Goal: Check status

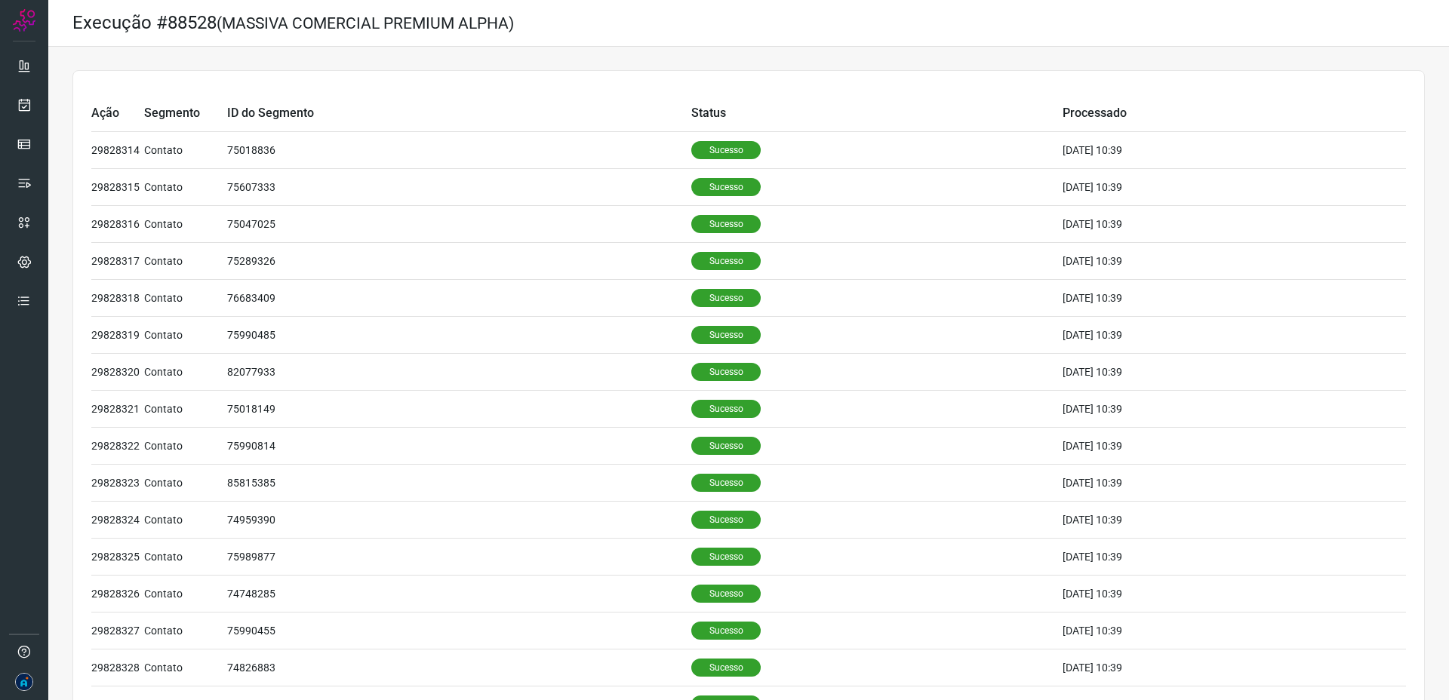
drag, startPoint x: 237, startPoint y: 20, endPoint x: 215, endPoint y: 29, distance: 24.0
click at [235, 20] on small "(MASSIVA COMERCIAL PREMIUM ALPHA)" at bounding box center [365, 23] width 297 height 18
click at [28, 106] on icon at bounding box center [25, 104] width 16 height 15
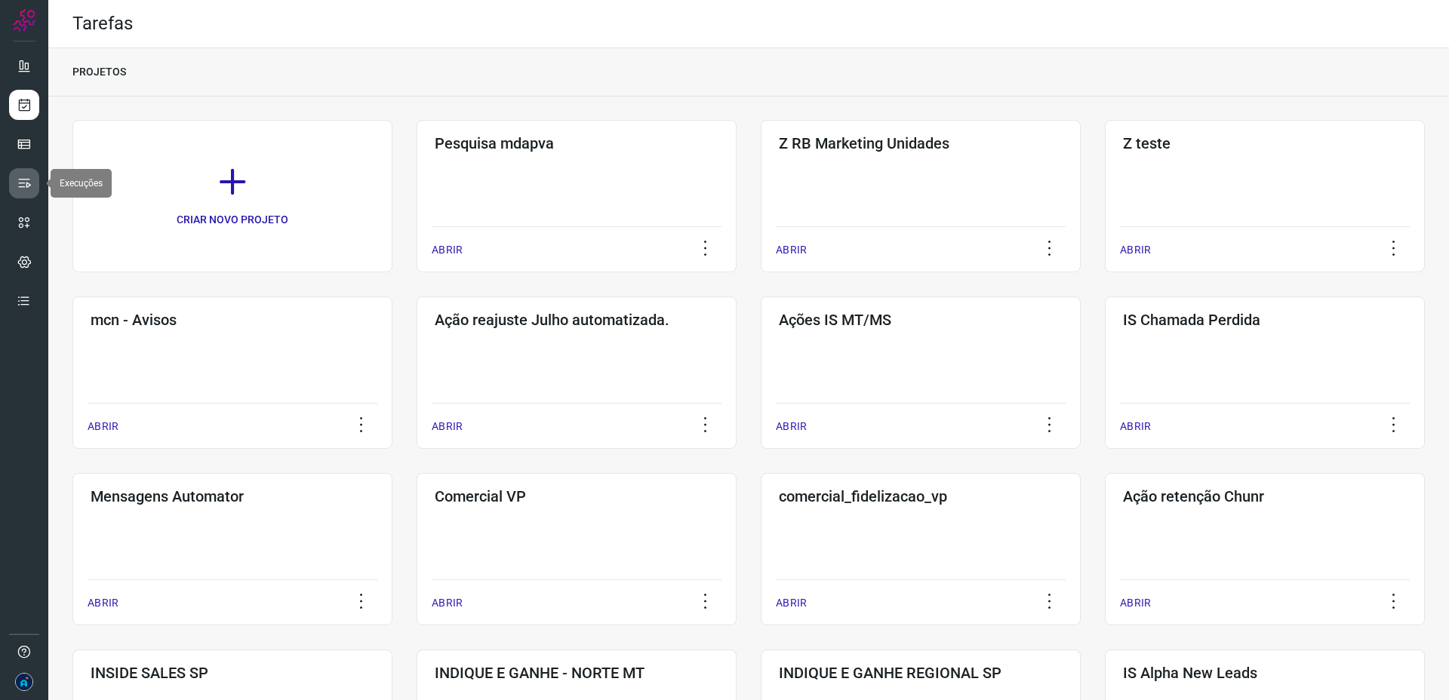
click at [21, 188] on icon at bounding box center [24, 183] width 15 height 15
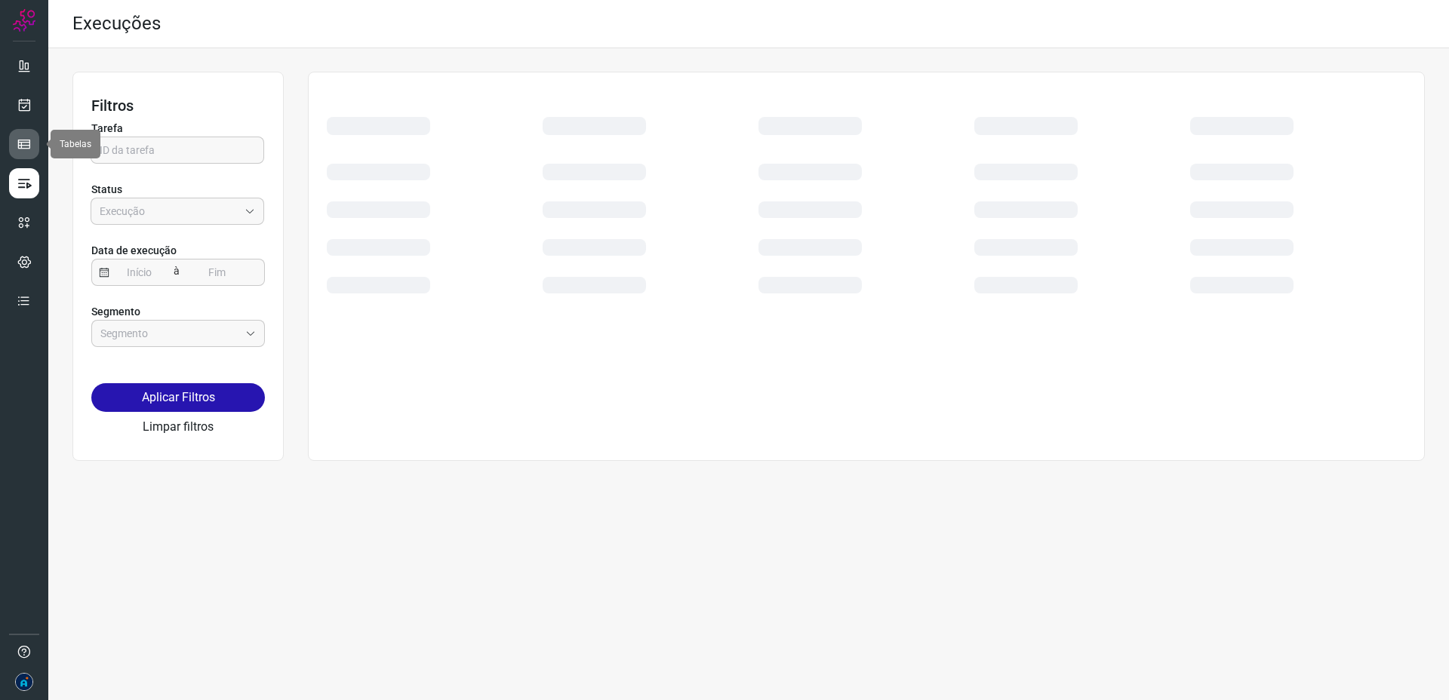
click at [24, 146] on icon at bounding box center [24, 144] width 15 height 15
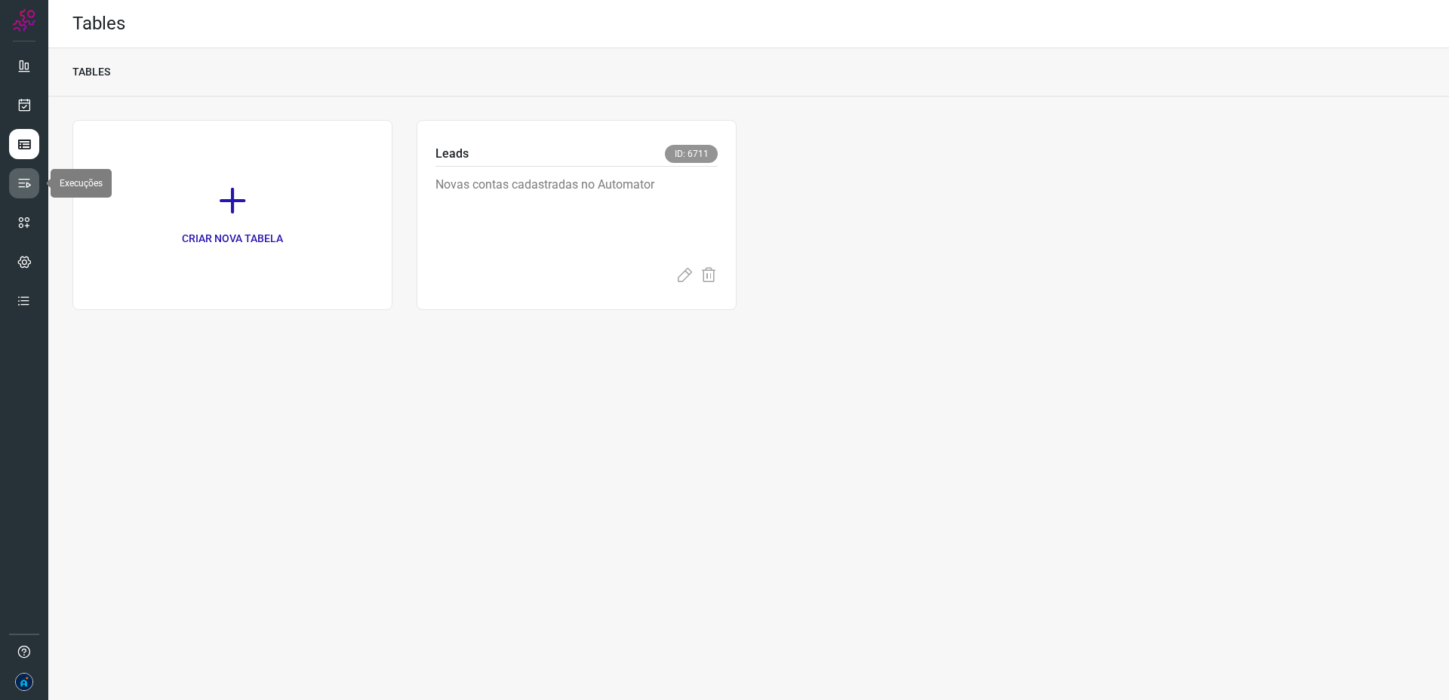
click at [24, 179] on icon at bounding box center [24, 183] width 15 height 15
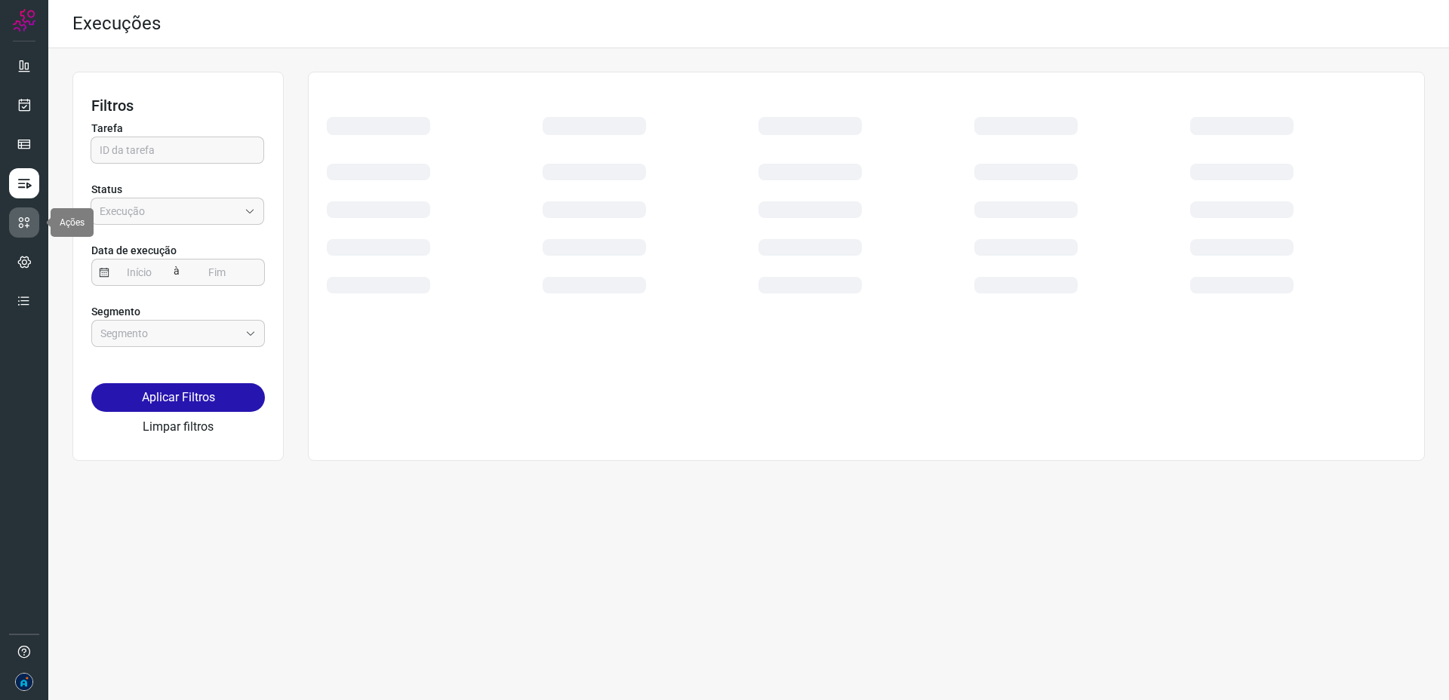
click at [28, 236] on link at bounding box center [24, 223] width 30 height 30
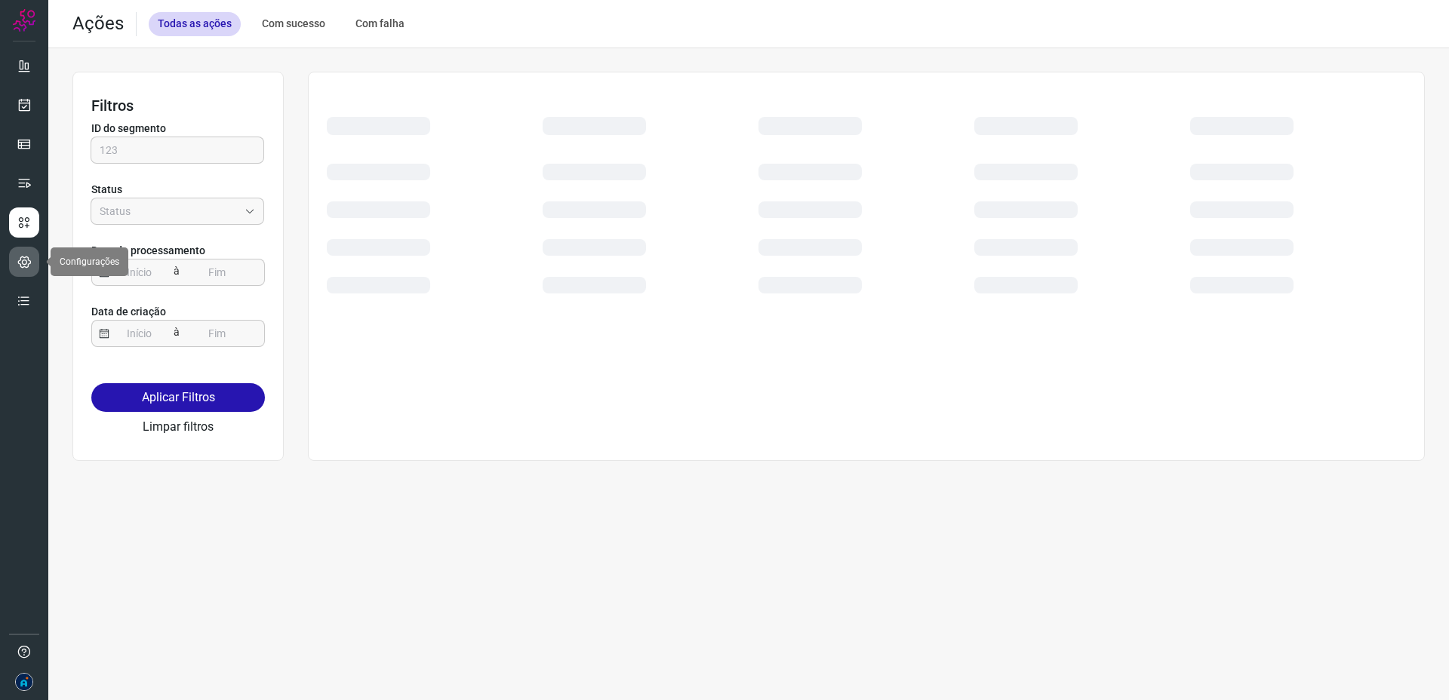
click at [27, 256] on icon at bounding box center [24, 261] width 14 height 15
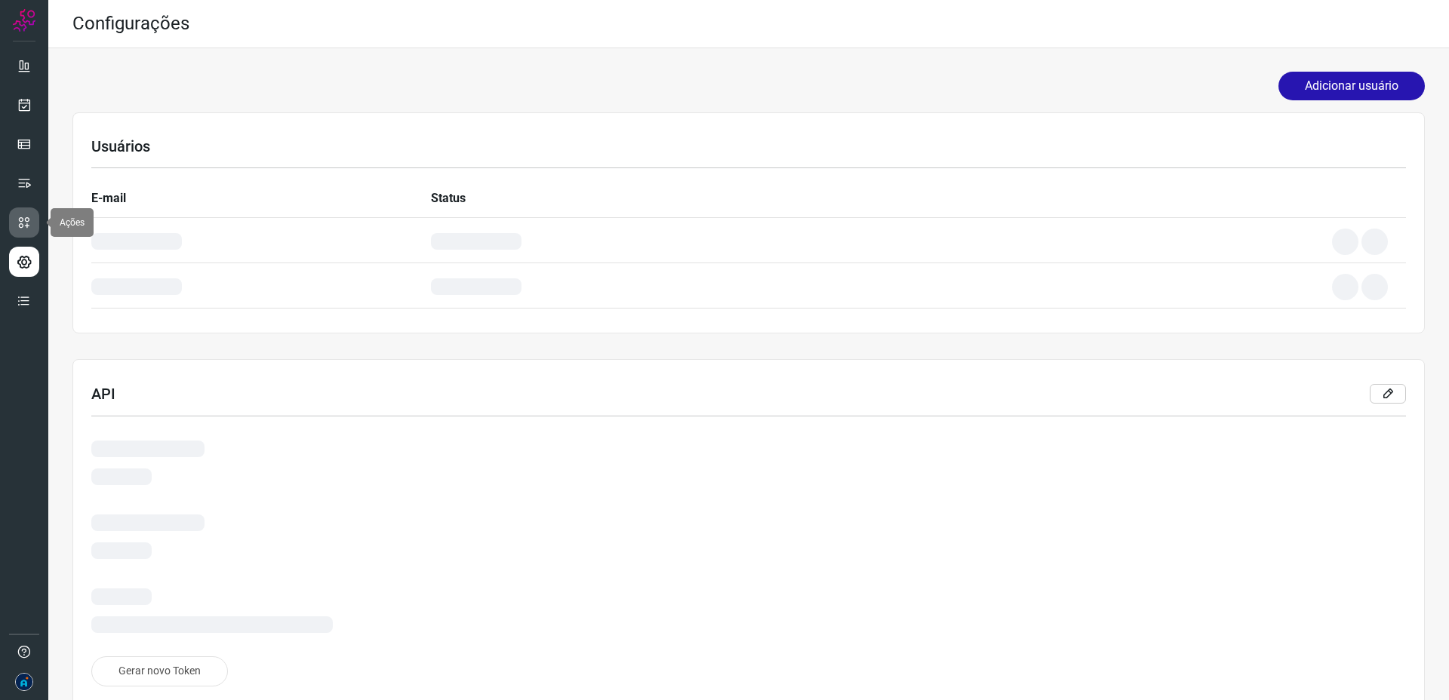
click at [26, 229] on icon at bounding box center [24, 222] width 15 height 15
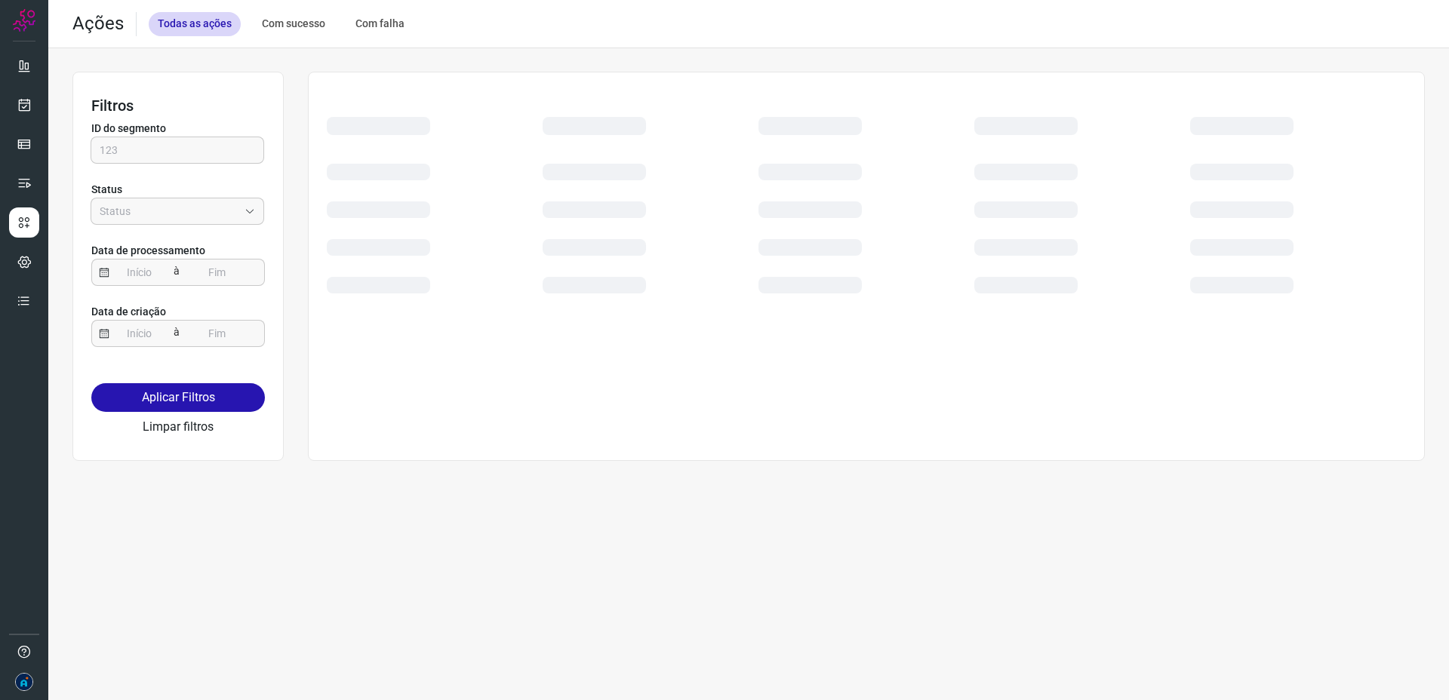
click at [263, 22] on div "Com sucesso" at bounding box center [293, 24] width 81 height 24
type input "Sucesso"
drag, startPoint x: 192, startPoint y: 383, endPoint x: 202, endPoint y: 383, distance: 10.6
click at [192, 383] on button "Aplicar Filtros" at bounding box center [178, 397] width 174 height 29
drag, startPoint x: 178, startPoint y: 396, endPoint x: 177, endPoint y: 366, distance: 30.2
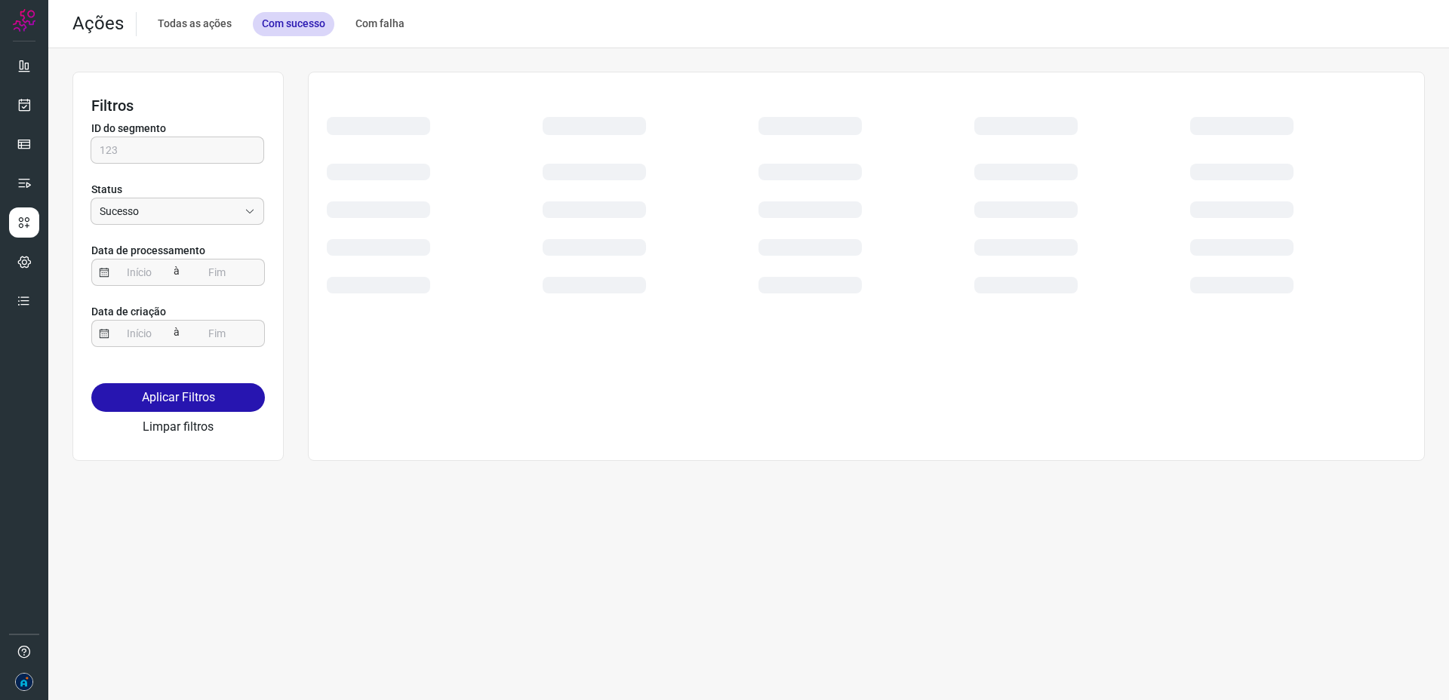
click at [178, 395] on button "Aplicar Filtros" at bounding box center [178, 397] width 174 height 29
click at [169, 154] on input "text" at bounding box center [177, 150] width 155 height 26
click at [24, 108] on icon at bounding box center [25, 104] width 16 height 15
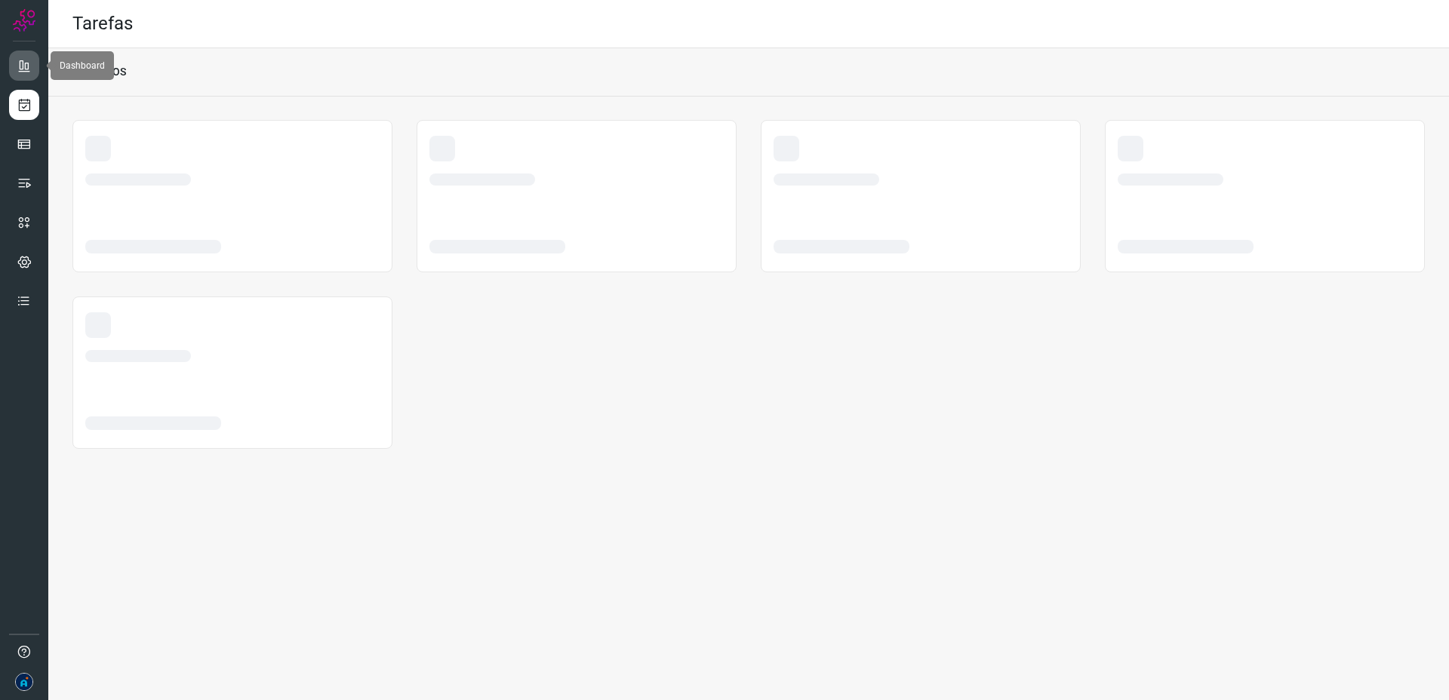
click at [20, 72] on icon at bounding box center [24, 65] width 15 height 15
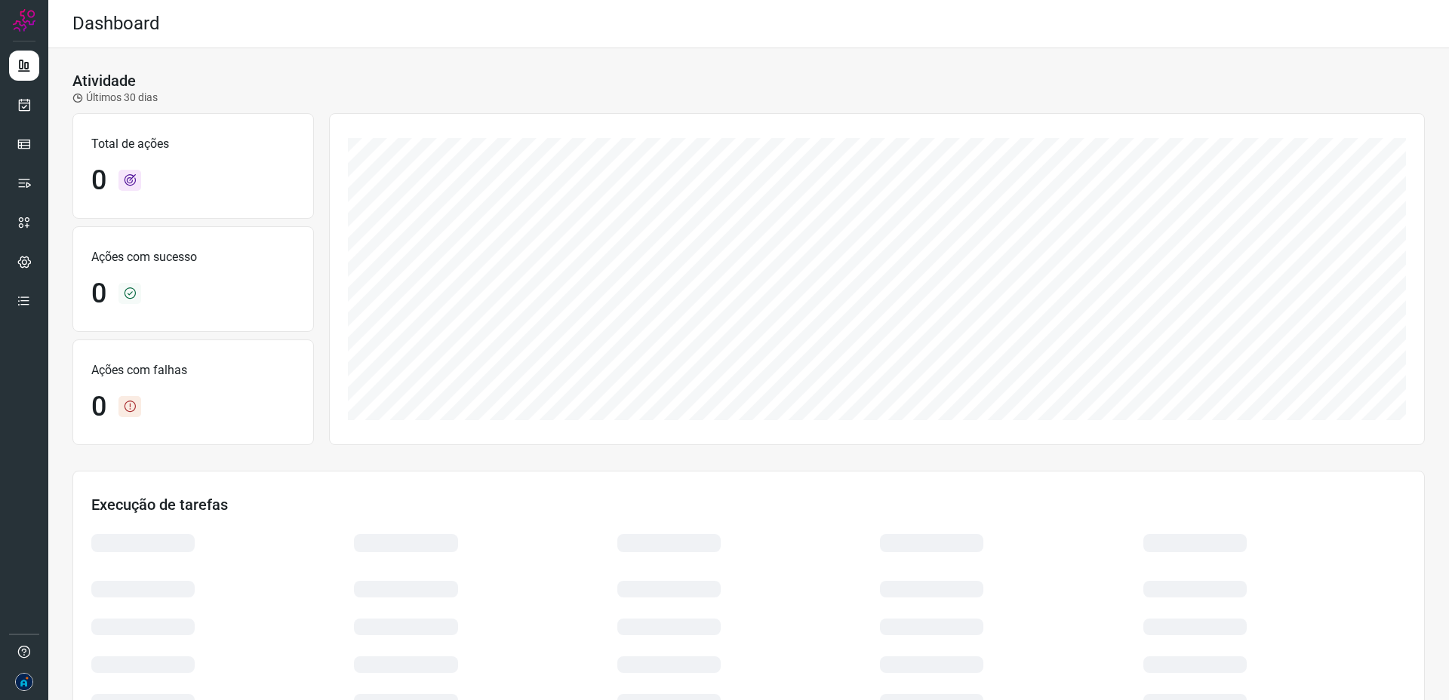
scroll to position [97, 0]
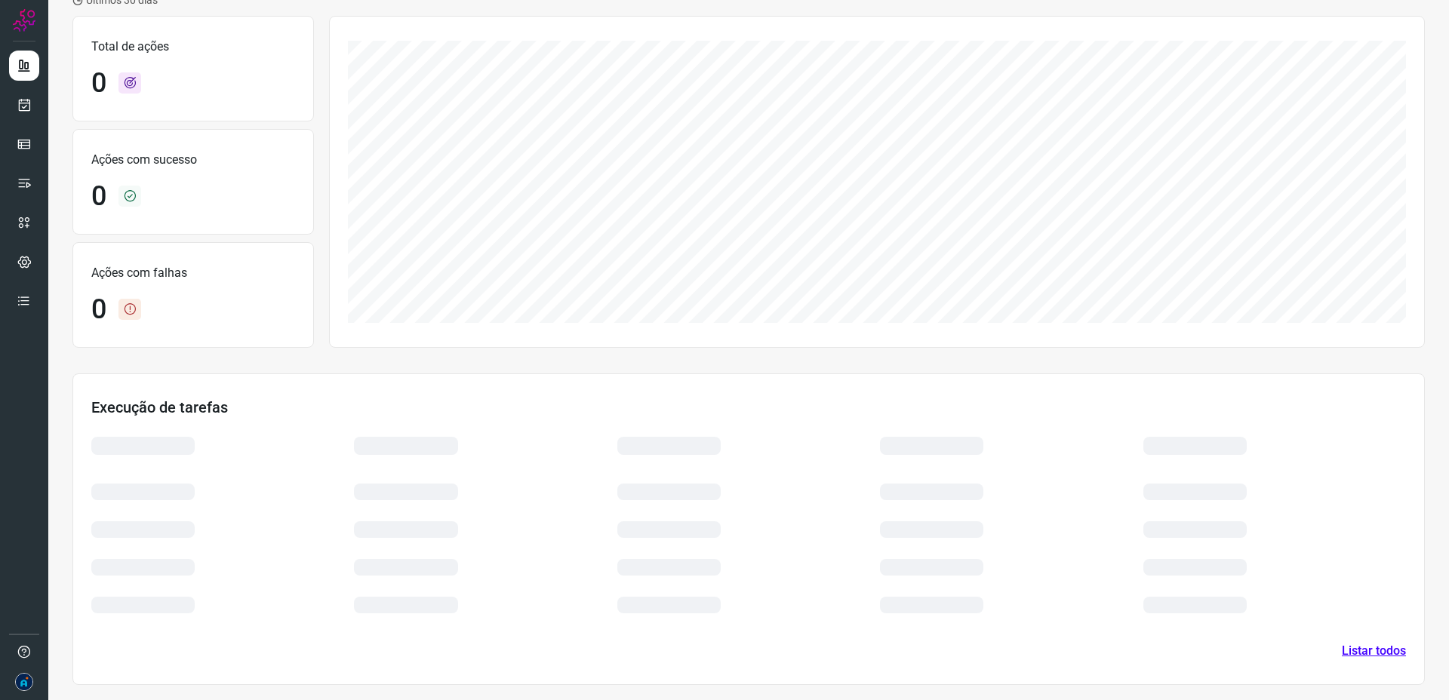
click at [1376, 654] on link "Listar todos" at bounding box center [1374, 651] width 64 height 18
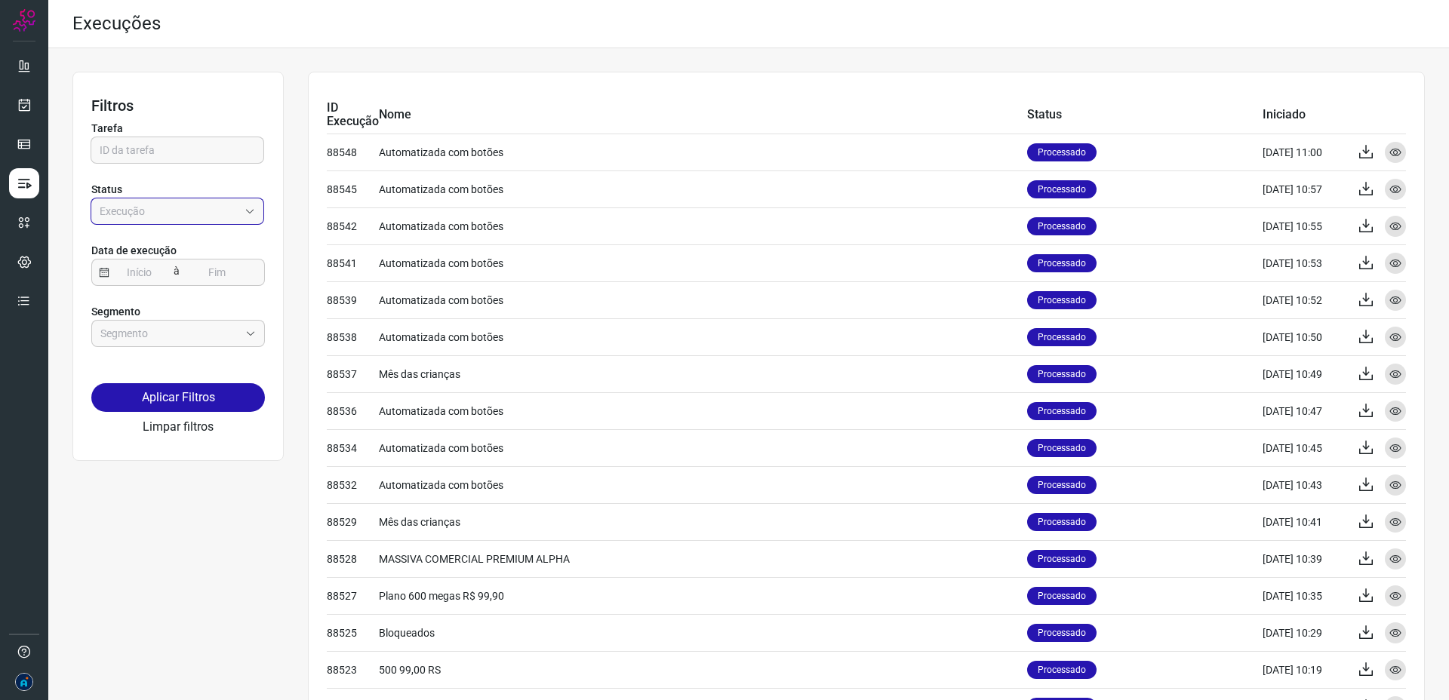
click at [121, 210] on input "Empresa:" at bounding box center [169, 211] width 139 height 26
click at [623, 60] on div "Filtros Tarefa Status Data de execução à Segmento Aplicar Filtros Limpar filtro…" at bounding box center [748, 597] width 1401 height 1099
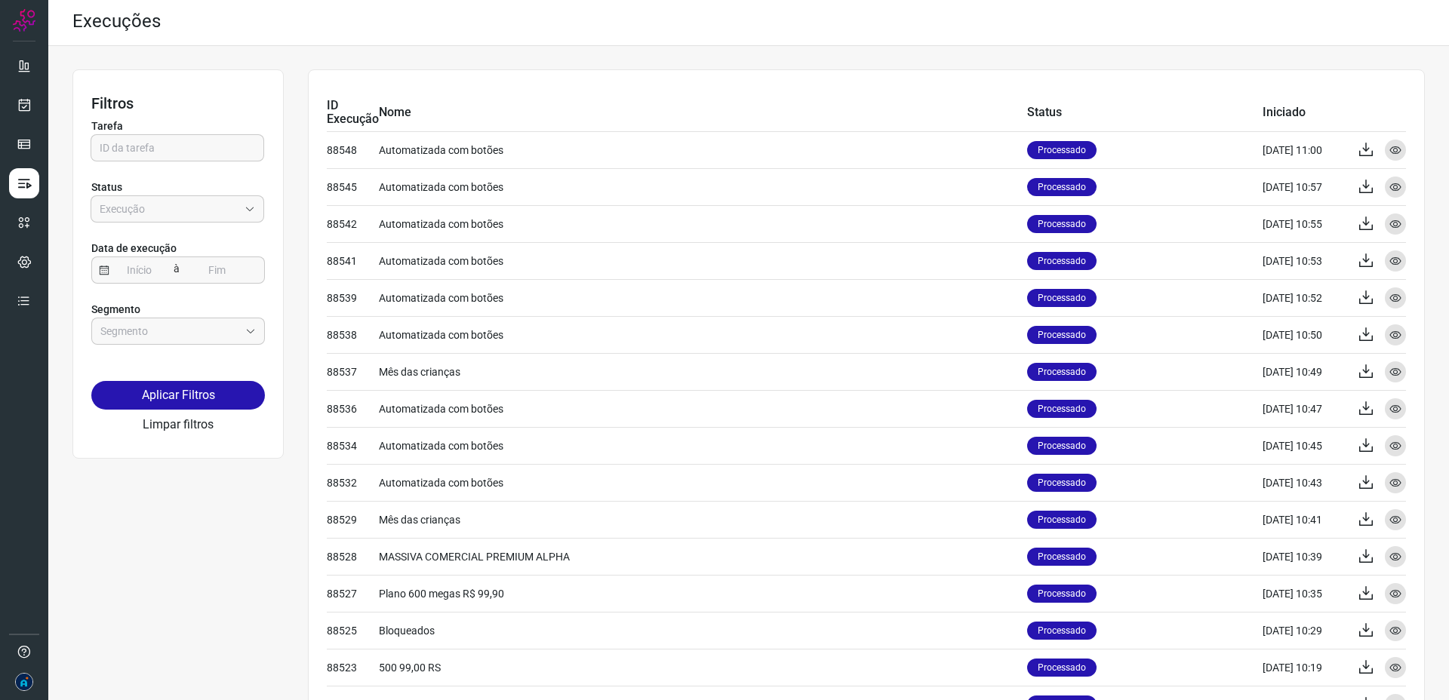
scroll to position [2, 0]
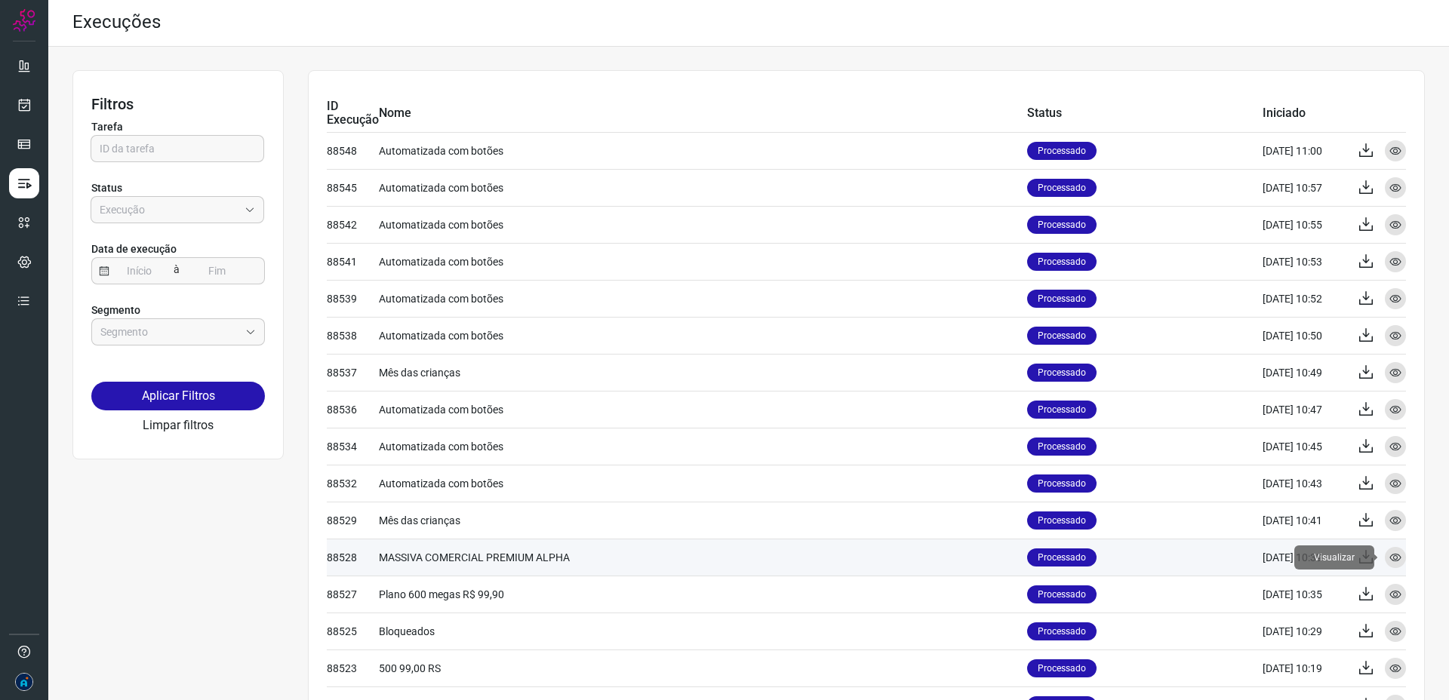
click at [1401, 559] on div "Visualizar" at bounding box center [1395, 557] width 21 height 21
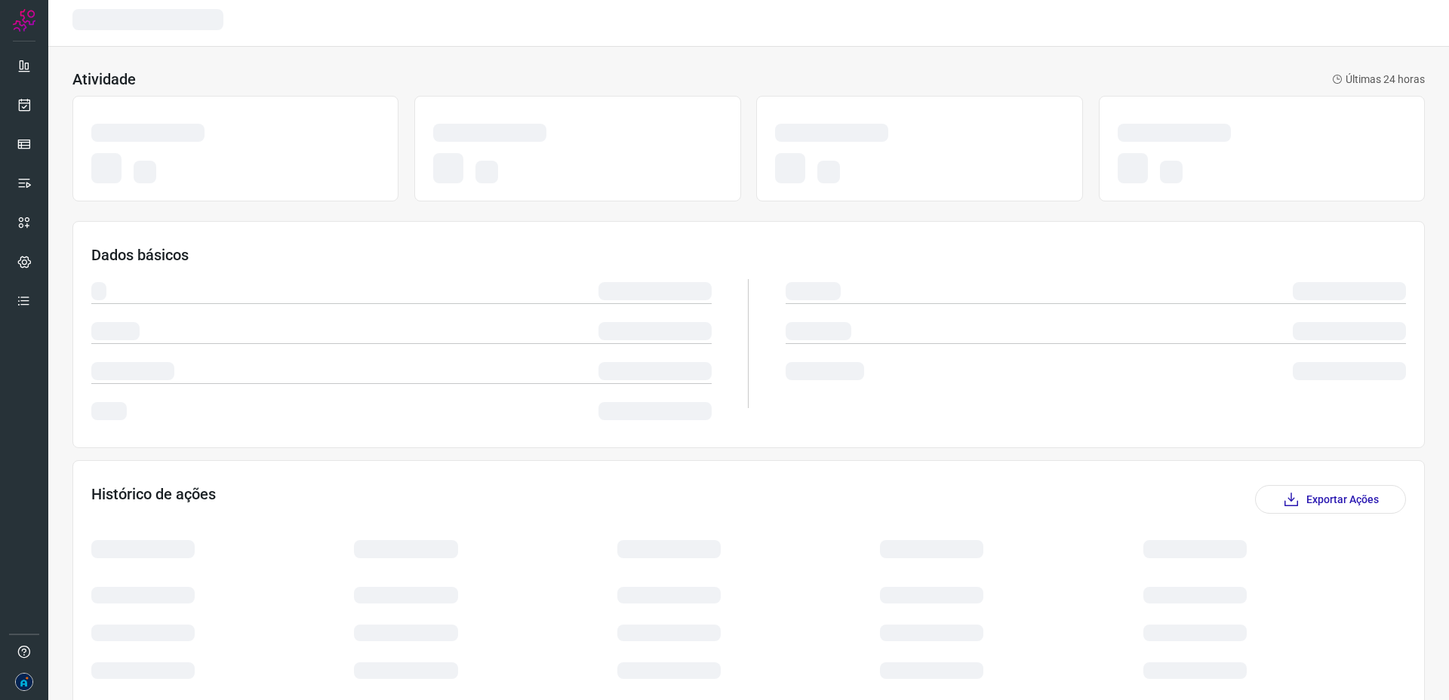
scroll to position [4, 0]
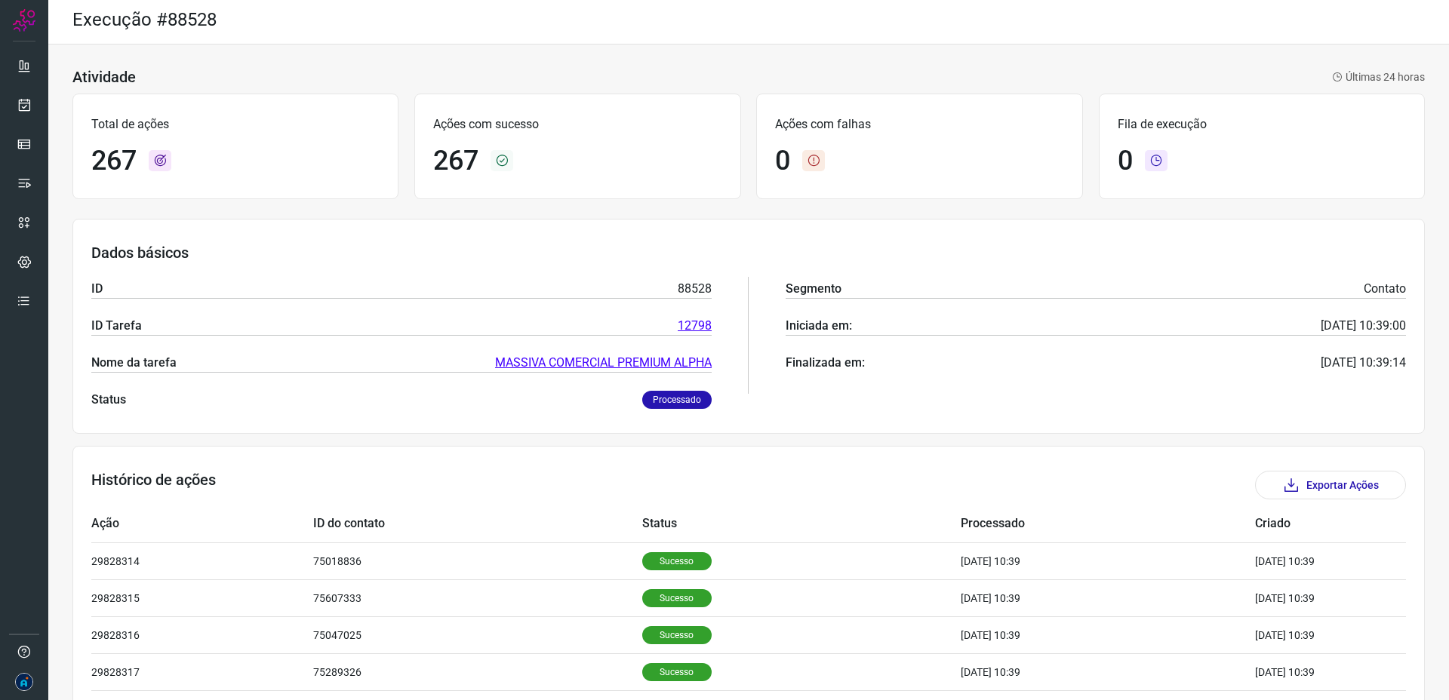
click at [805, 335] on hr at bounding box center [1096, 335] width 620 height 1
click at [846, 329] on p "Iniciada em:" at bounding box center [819, 326] width 66 height 18
drag, startPoint x: 846, startPoint y: 329, endPoint x: 829, endPoint y: 345, distance: 23.5
click at [846, 330] on p "Iniciada em:" at bounding box center [819, 326] width 66 height 18
click at [841, 354] on p "Finalizada em:" at bounding box center [825, 363] width 79 height 18
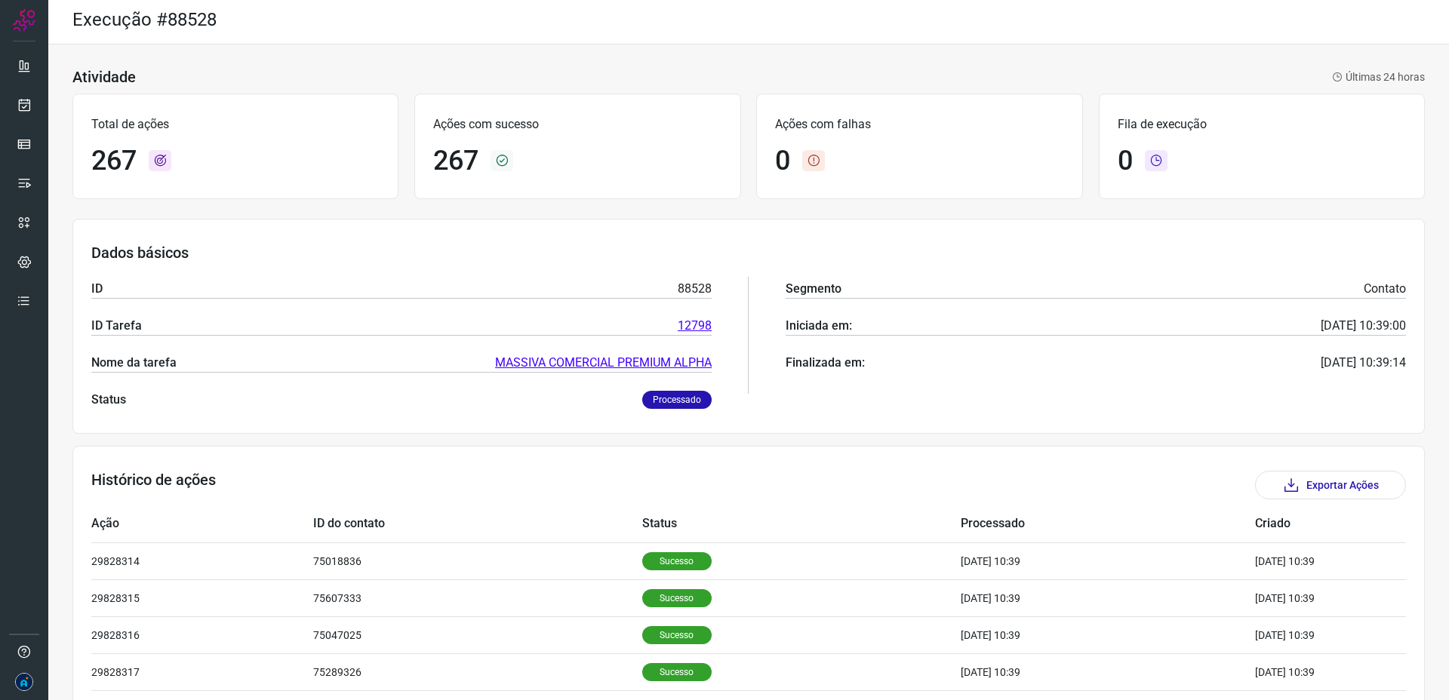
click at [841, 354] on p "Finalizada em:" at bounding box center [825, 363] width 79 height 18
click at [664, 398] on p "Processado" at bounding box center [676, 400] width 69 height 18
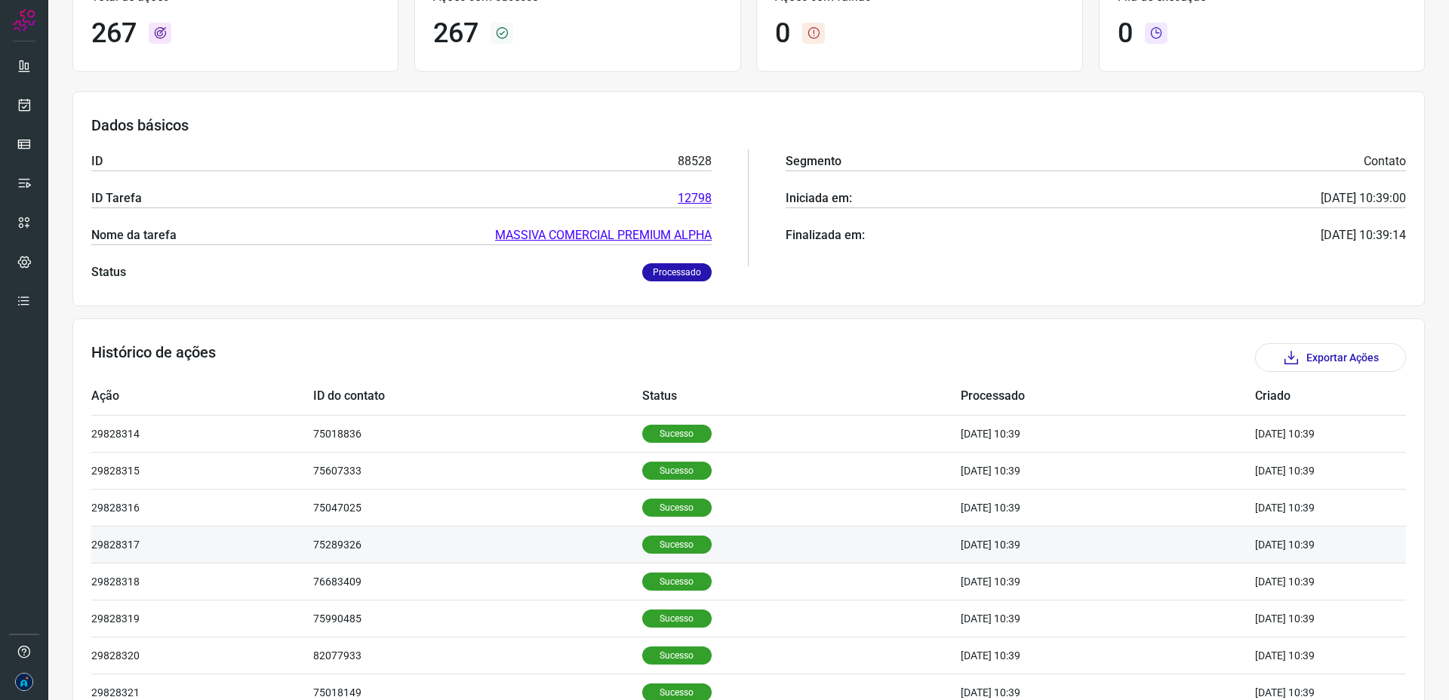
scroll to position [0, 0]
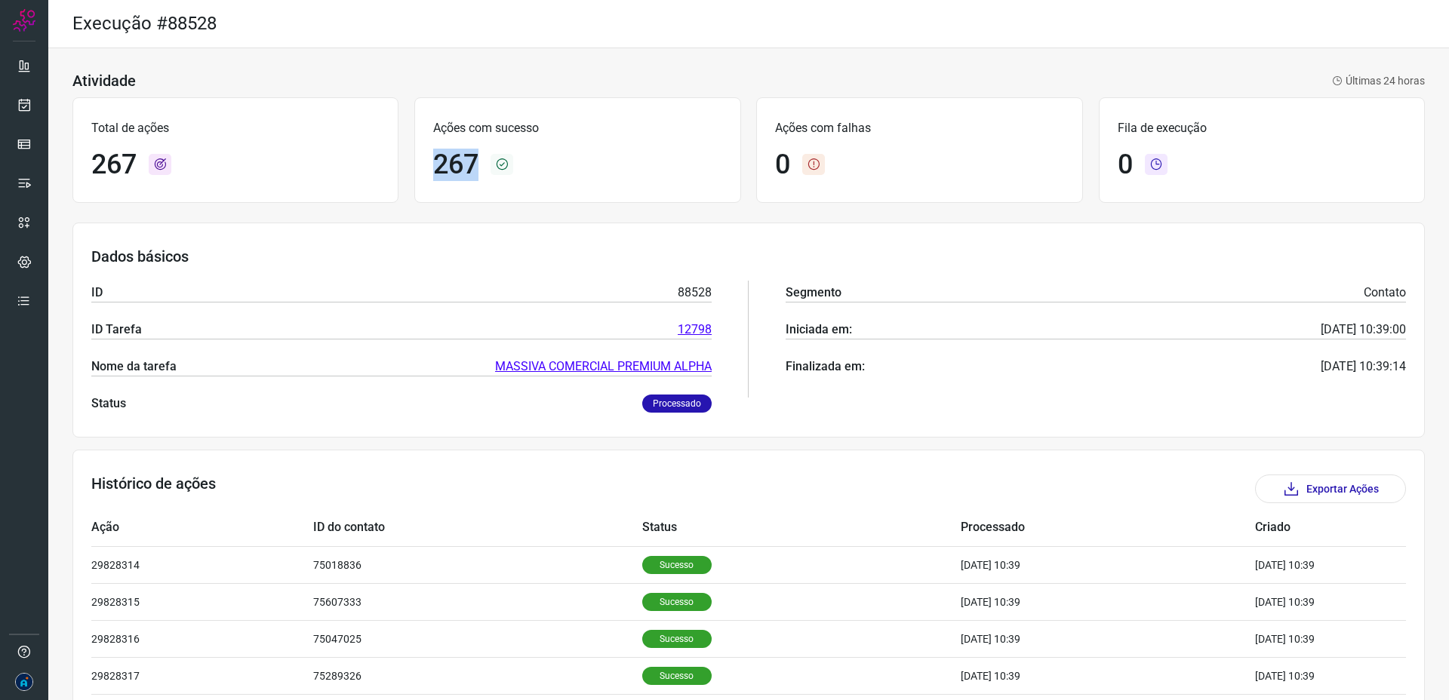
drag, startPoint x: 439, startPoint y: 161, endPoint x: 479, endPoint y: 165, distance: 40.2
click at [478, 165] on h1 "267" at bounding box center [455, 165] width 45 height 32
